Goal: Information Seeking & Learning: Learn about a topic

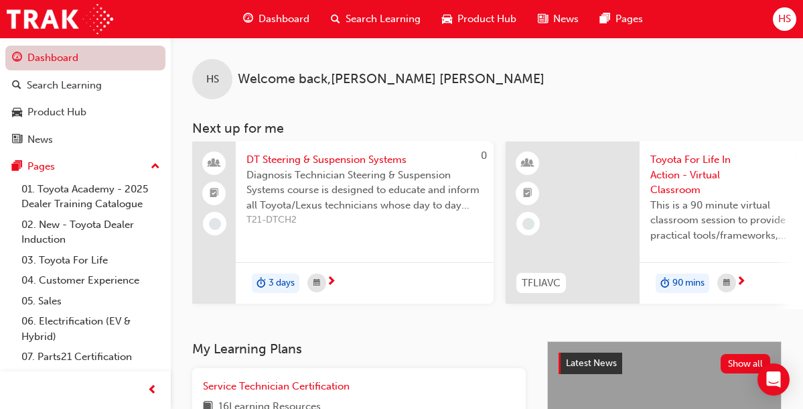
click at [62, 56] on link "Dashboard" at bounding box center [85, 58] width 160 height 25
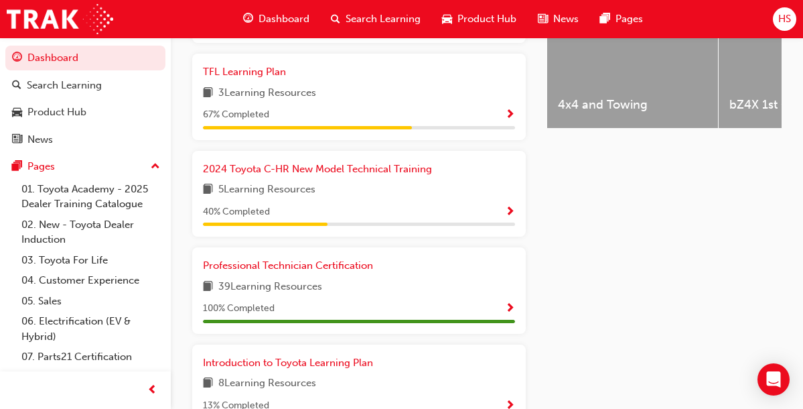
scroll to position [643, 0]
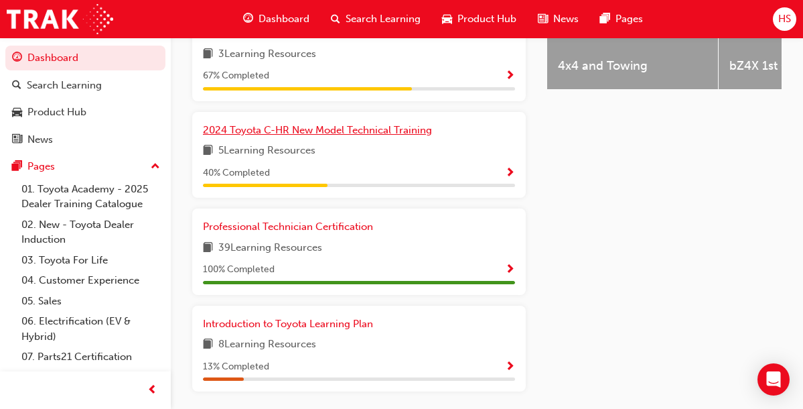
click at [383, 136] on span "2024 Toyota C-HR New Model Technical Training" at bounding box center [317, 130] width 229 height 12
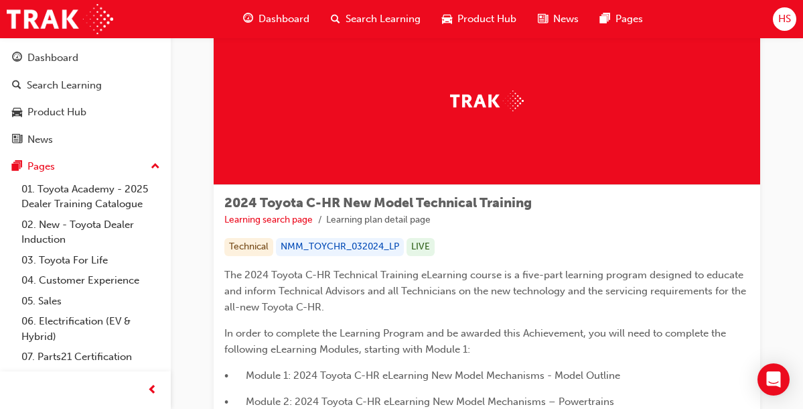
scroll to position [80, 0]
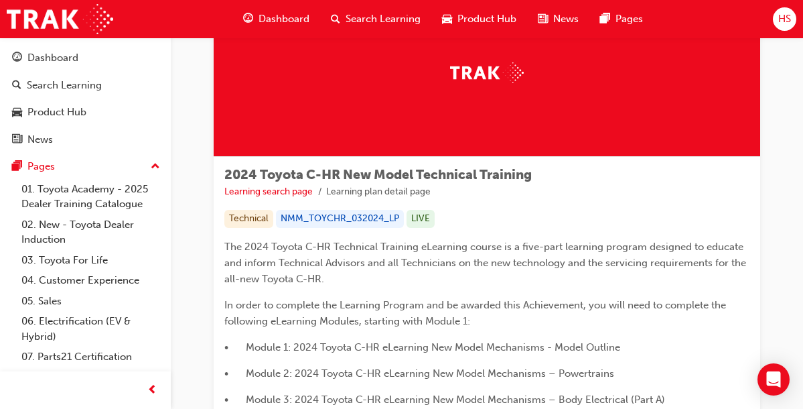
click at [0, 0] on link "2024 Toyota C-HR eLearning New Model Mechanisms – Body Electrical – Part A (Mod…" at bounding box center [0, 0] width 0 height 0
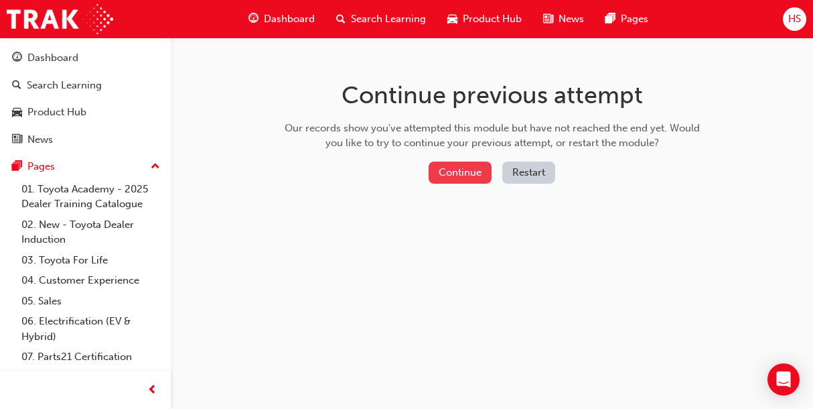
click at [458, 180] on button "Continue" at bounding box center [460, 172] width 63 height 22
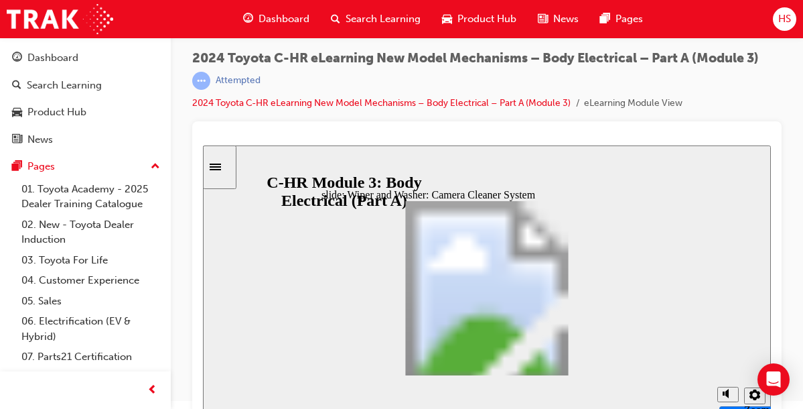
scroll to position [10, 0]
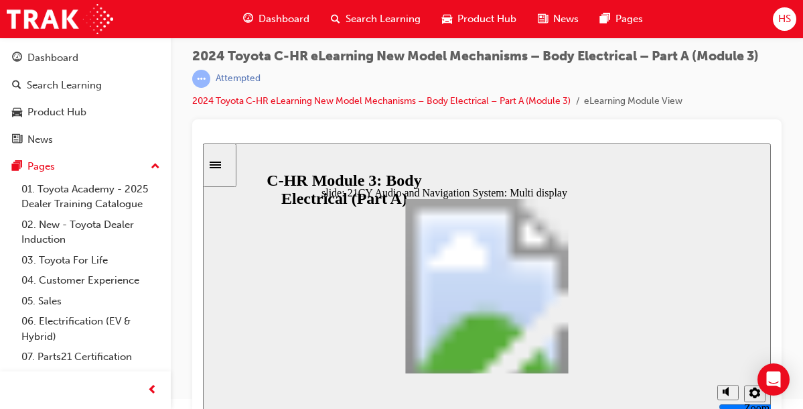
drag, startPoint x: 485, startPoint y: 368, endPoint x: 459, endPoint y: 375, distance: 27.1
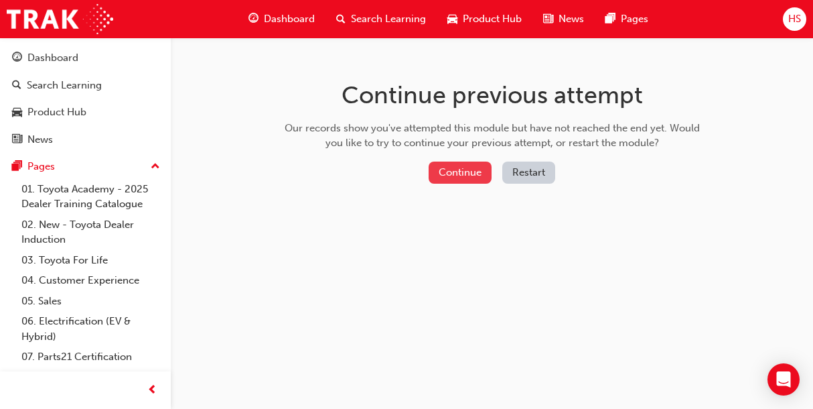
click at [457, 170] on button "Continue" at bounding box center [460, 172] width 63 height 22
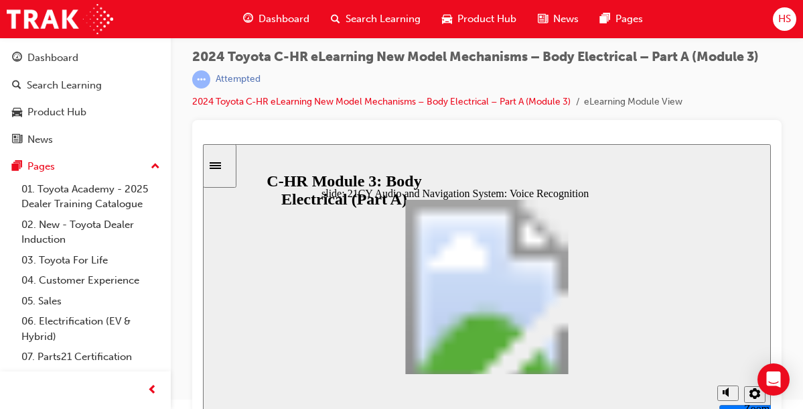
scroll to position [10, 0]
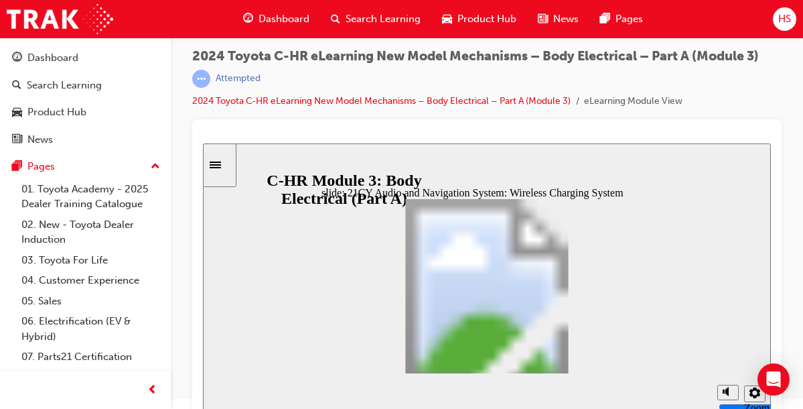
drag, startPoint x: 565, startPoint y: 365, endPoint x: 515, endPoint y: 393, distance: 57.6
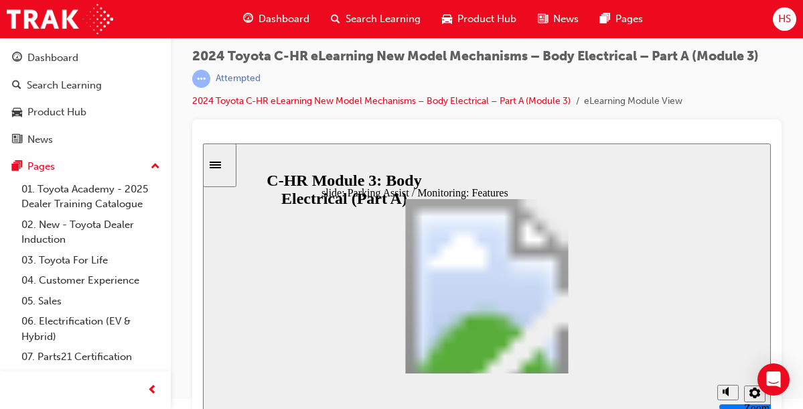
drag, startPoint x: 569, startPoint y: 364, endPoint x: 557, endPoint y: 377, distance: 17.5
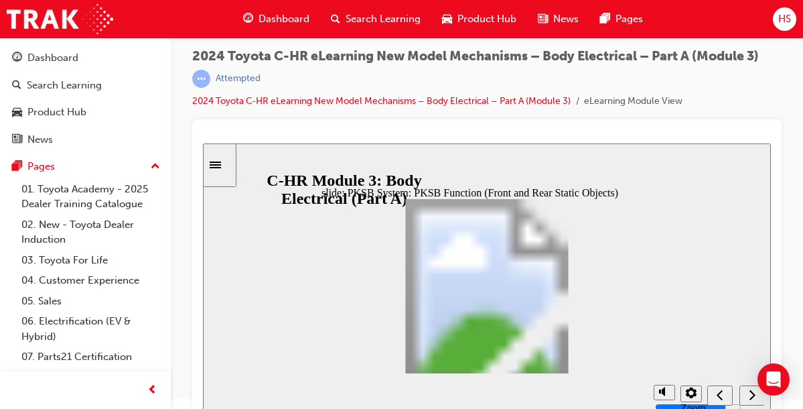
drag, startPoint x: 575, startPoint y: 368, endPoint x: 564, endPoint y: 374, distance: 12.3
click at [567, 372] on div "slide: PKSB System: PKSB Function (Front and Rear Static Objects) Control Start…" at bounding box center [487, 279] width 568 height 273
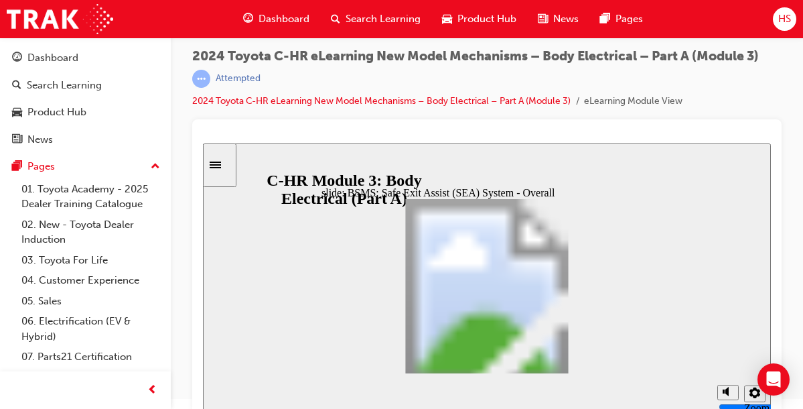
drag, startPoint x: 588, startPoint y: 256, endPoint x: 580, endPoint y: 272, distance: 18.0
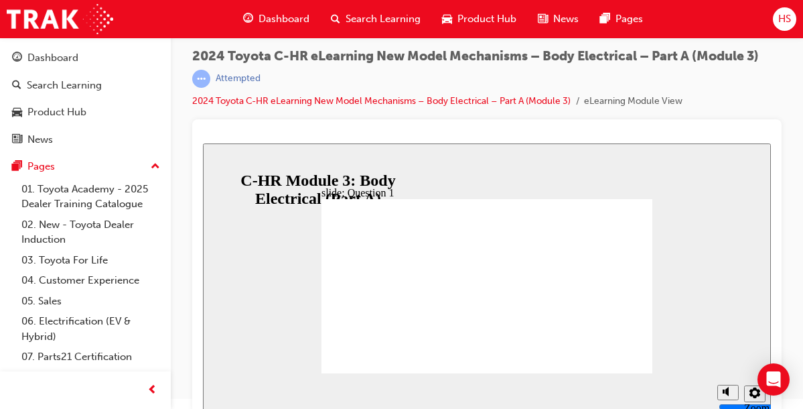
radio input "true"
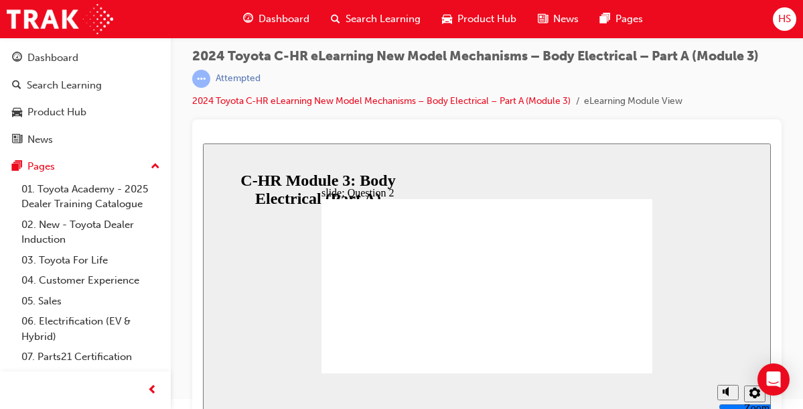
radio input "false"
radio input "true"
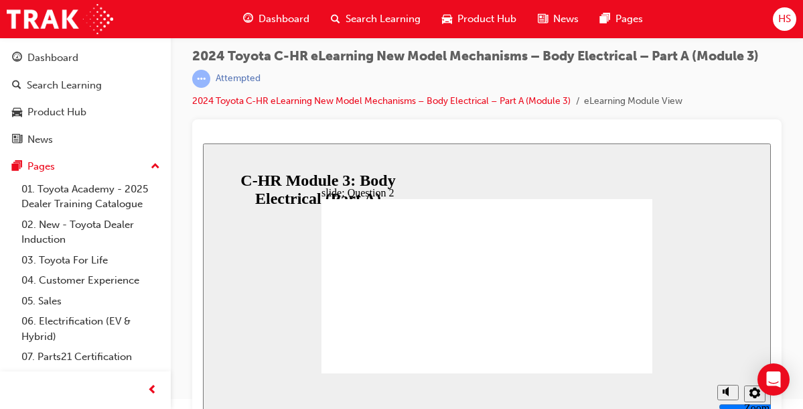
radio input "true"
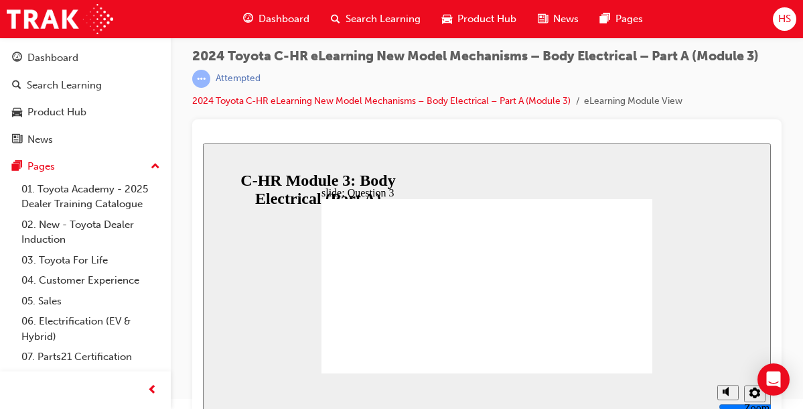
radio input "true"
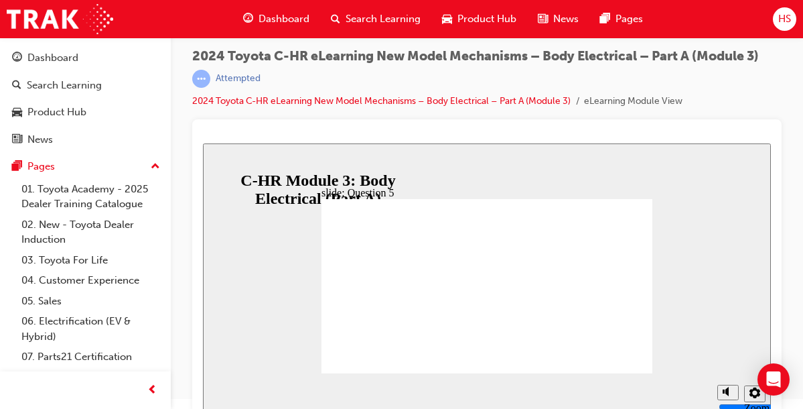
radio input "false"
radio input "true"
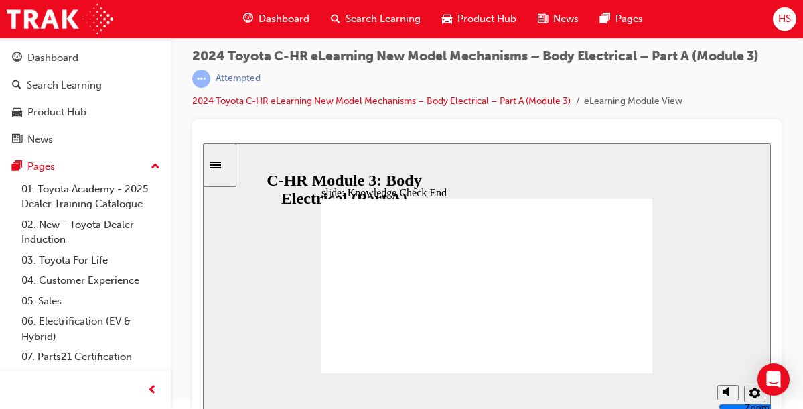
drag, startPoint x: 476, startPoint y: 301, endPoint x: 482, endPoint y: 289, distance: 12.9
drag, startPoint x: 465, startPoint y: 300, endPoint x: 474, endPoint y: 268, distance: 33.5
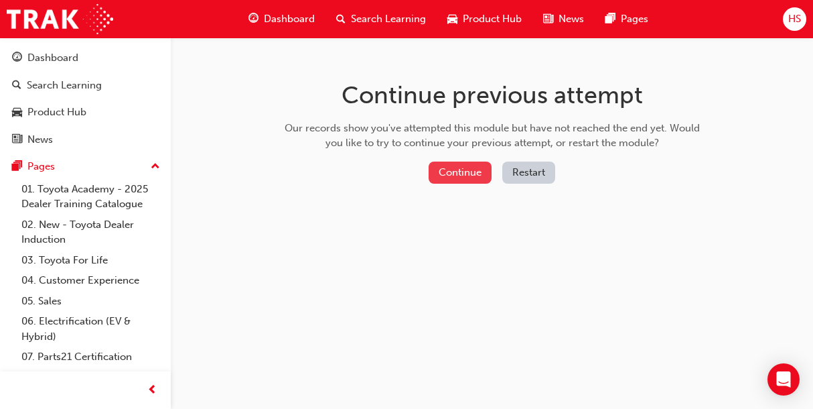
click at [449, 174] on button "Continue" at bounding box center [460, 172] width 63 height 22
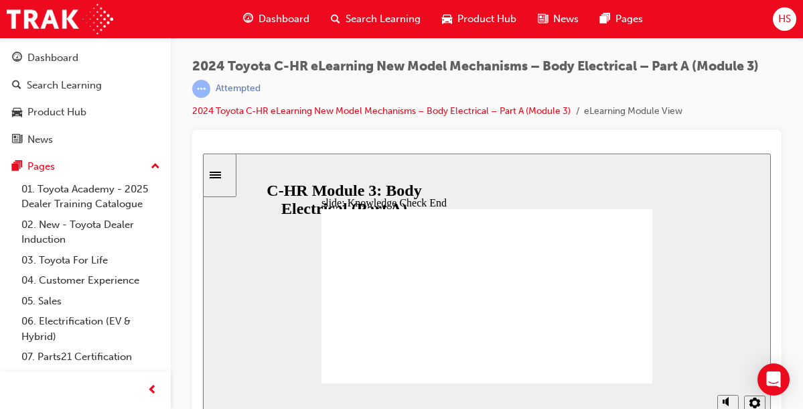
drag, startPoint x: 483, startPoint y: 329, endPoint x: 498, endPoint y: 336, distance: 16.2
click at [625, 105] on li "eLearning Module View" at bounding box center [633, 111] width 98 height 15
click at [210, 80] on span "learningRecordVerb_ATTEMPT-icon" at bounding box center [201, 89] width 18 height 18
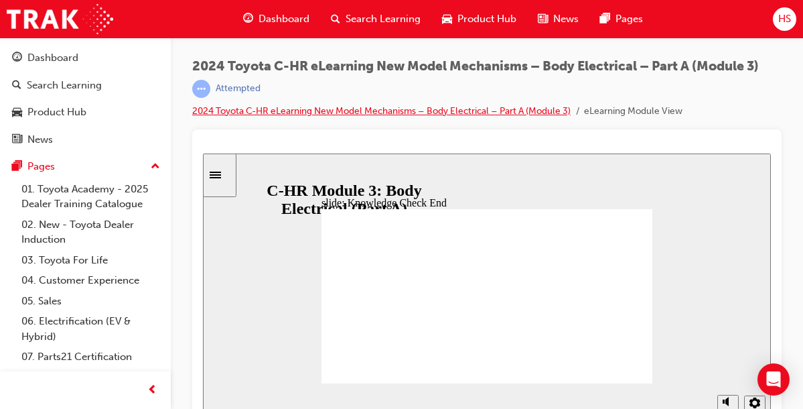
click at [523, 105] on link "2024 Toyota C-HR eLearning New Model Mechanisms – Body Electrical – Part A (Mod…" at bounding box center [381, 110] width 379 height 11
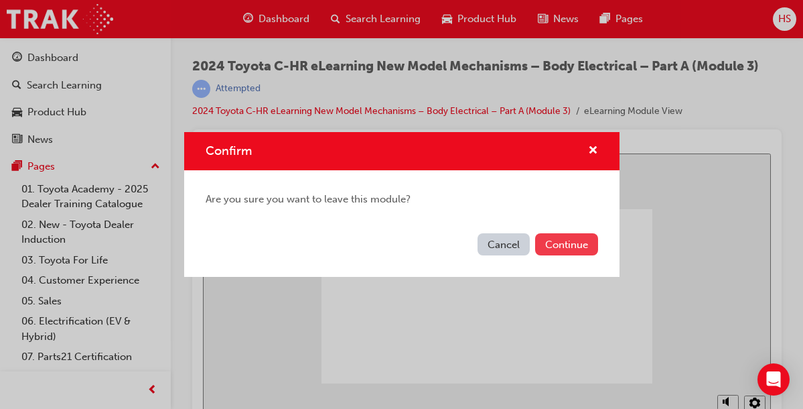
click at [584, 247] on button "Continue" at bounding box center [566, 244] width 63 height 22
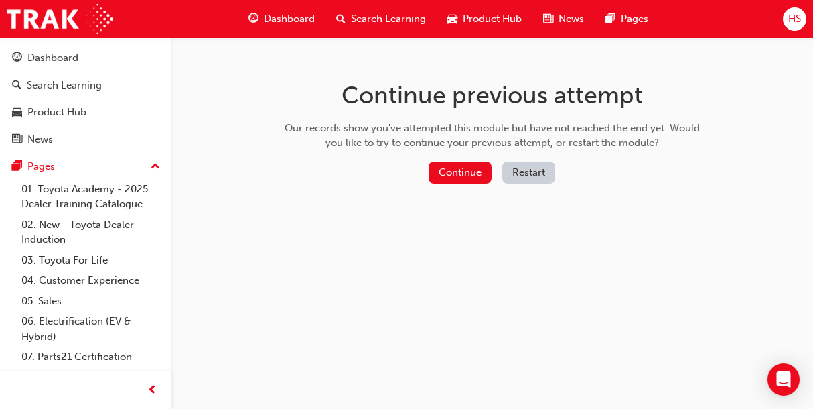
click at [526, 169] on button "Restart" at bounding box center [528, 172] width 53 height 22
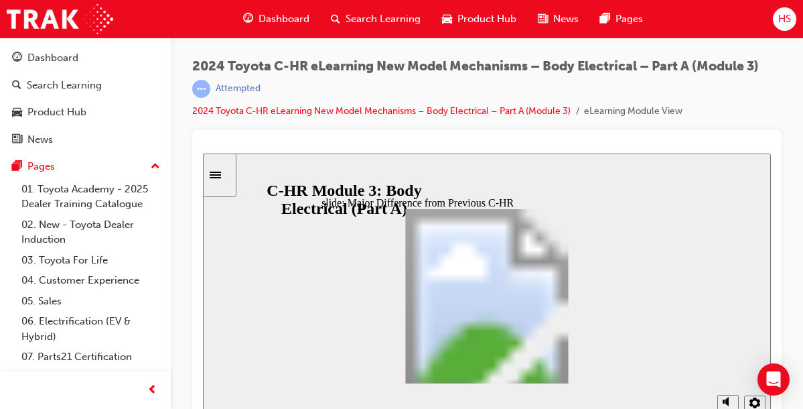
scroll to position [427, 0]
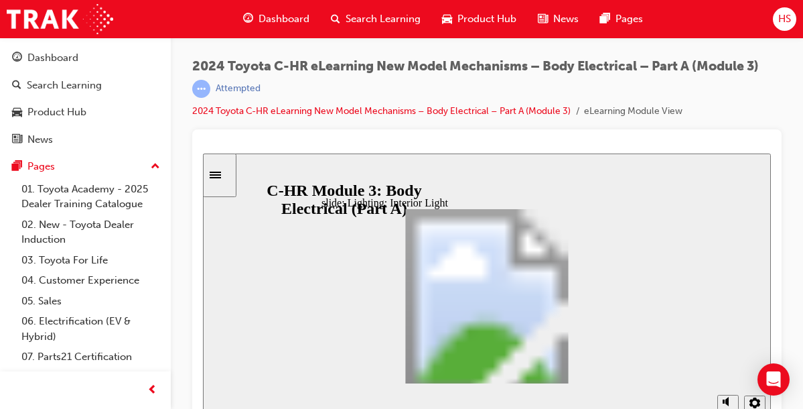
drag, startPoint x: 561, startPoint y: 374, endPoint x: 515, endPoint y: 400, distance: 53.7
click at [515, 400] on div "slide: Illumination Notification: Preceding Vehicle Start Notification Illumina…" at bounding box center [487, 289] width 568 height 273
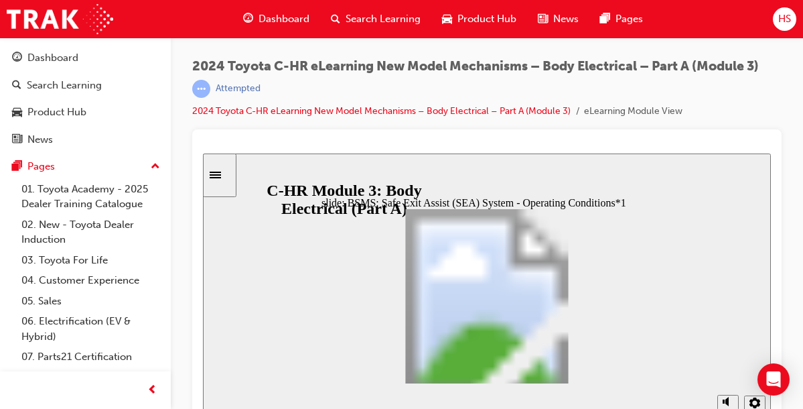
drag, startPoint x: 308, startPoint y: 306, endPoint x: 263, endPoint y: 397, distance: 101.6
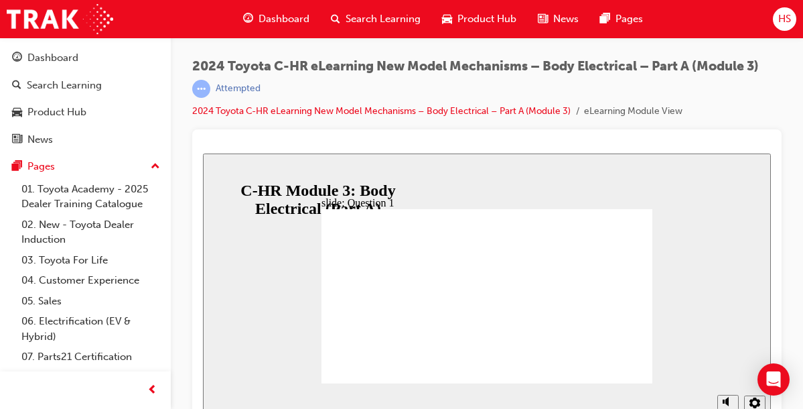
radio input "true"
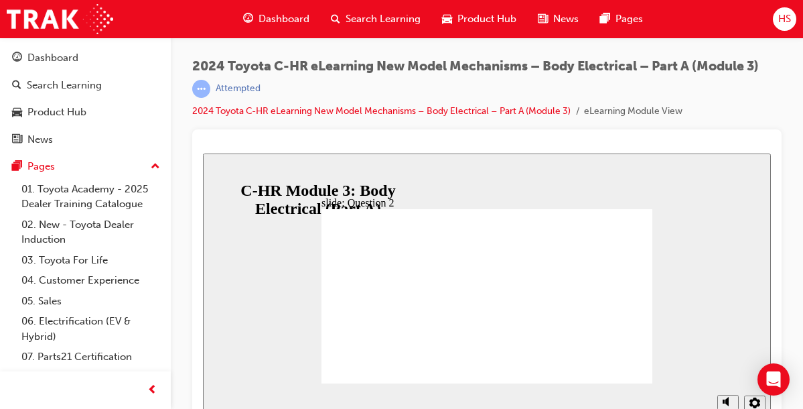
radio input "true"
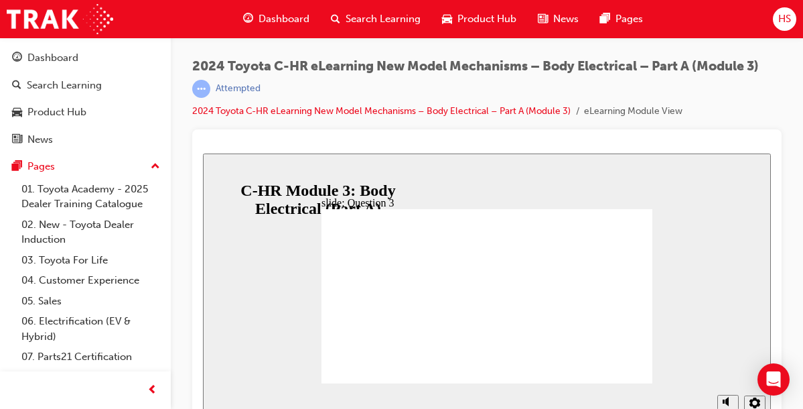
radio input "true"
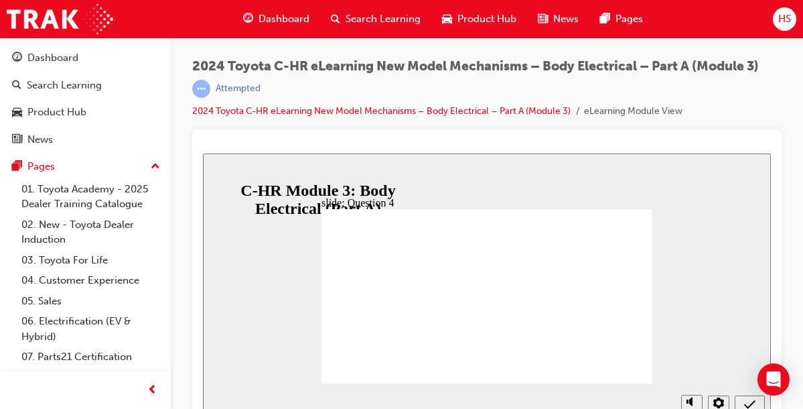
radio input "true"
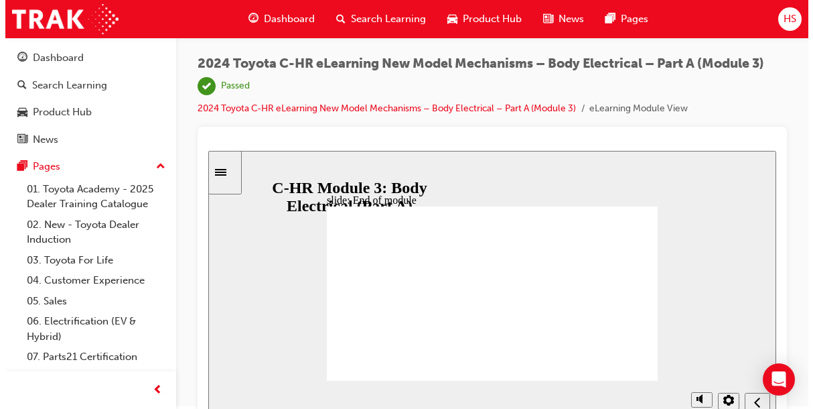
scroll to position [0, 0]
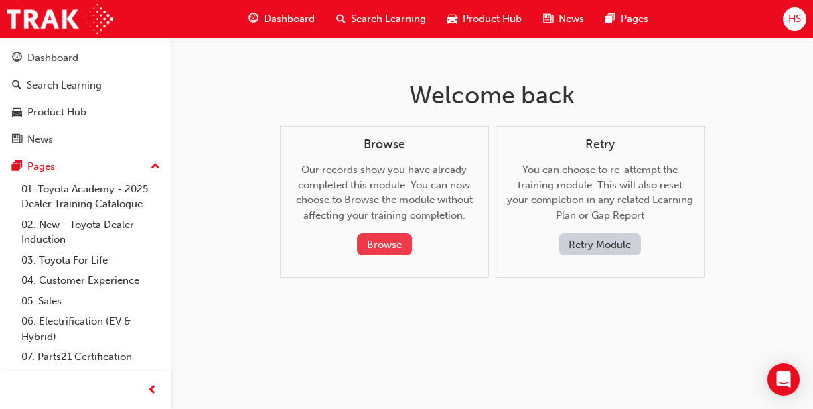
click at [383, 250] on button "Browse" at bounding box center [384, 244] width 55 height 22
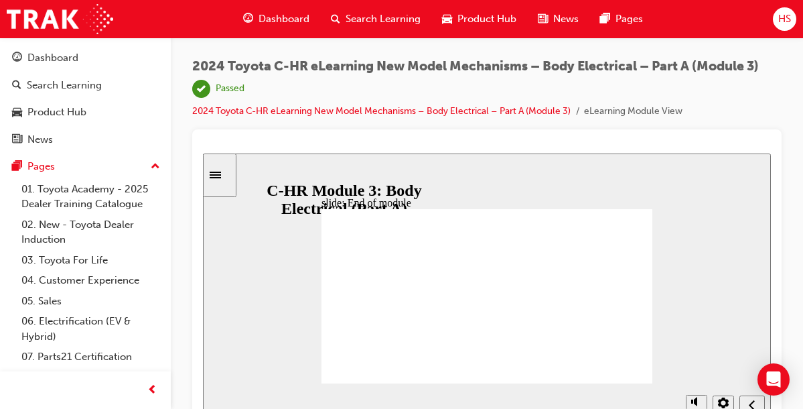
scroll to position [10, 0]
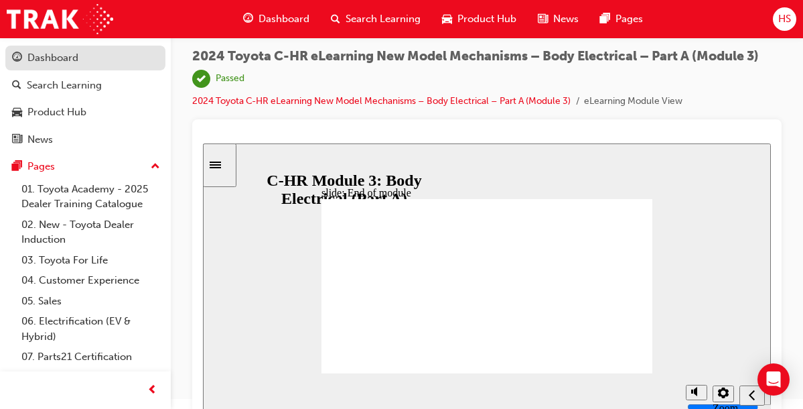
click at [55, 55] on div "Dashboard" at bounding box center [52, 57] width 51 height 15
